Goal: Information Seeking & Learning: Find specific fact

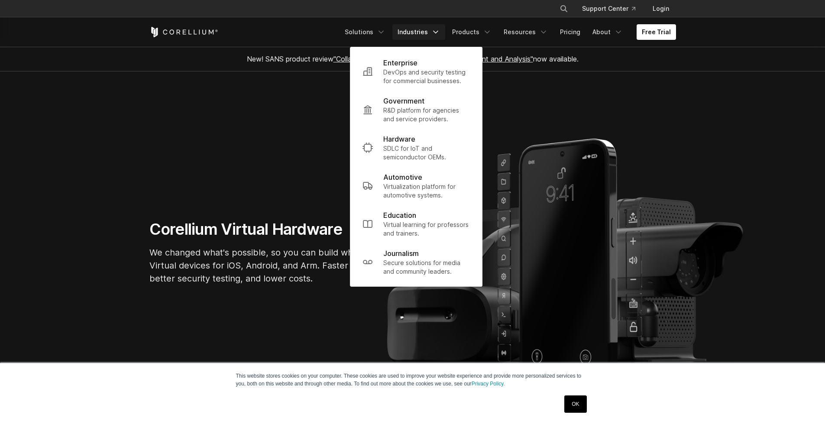
click at [559, 4] on button "Search" at bounding box center [564, 9] width 16 height 16
click at [536, 13] on input "Search our site..." at bounding box center [519, 8] width 70 height 13
type input "*"
type input "**********"
